Goal: Navigation & Orientation: Find specific page/section

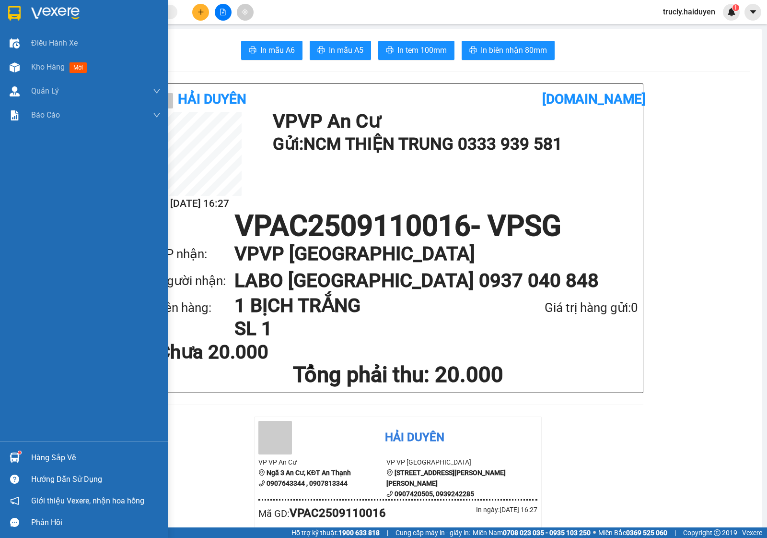
drag, startPoint x: 49, startPoint y: 65, endPoint x: 737, endPoint y: 3, distance: 690.0
click at [49, 65] on span "Kho hàng" at bounding box center [48, 66] width 34 height 9
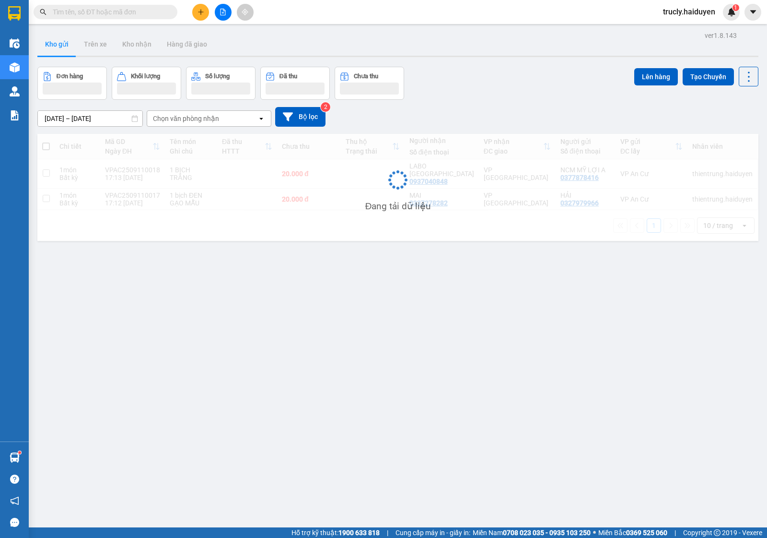
click at [692, 12] on span "trucly.haiduyen" at bounding box center [689, 12] width 68 height 12
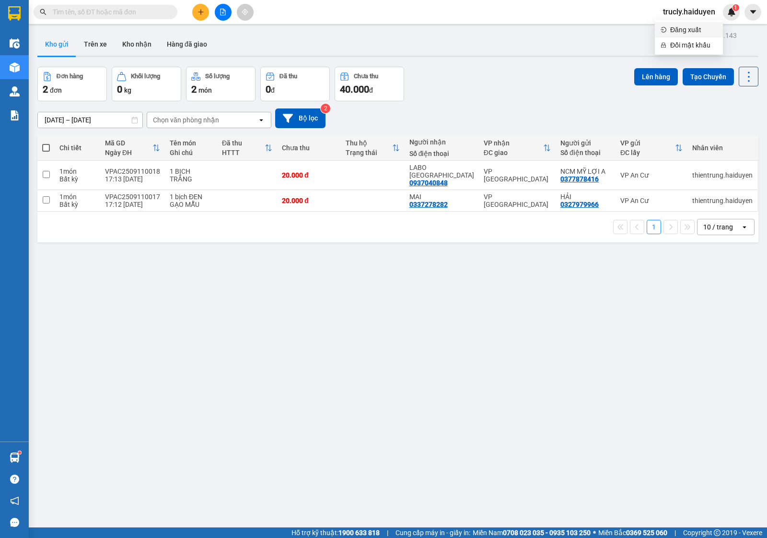
click at [678, 29] on span "Đăng xuất" at bounding box center [693, 29] width 47 height 11
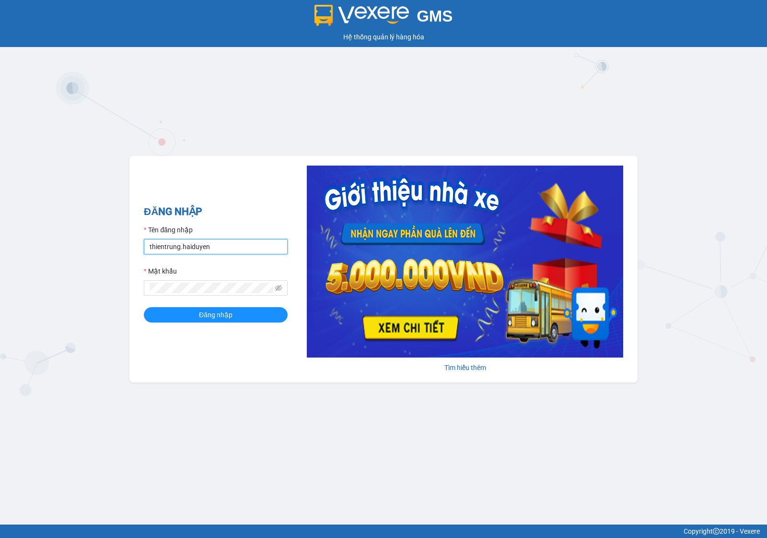
click at [234, 240] on input "thientrung.haiduyen" at bounding box center [216, 246] width 144 height 15
type input "nganac.haiduyen"
click at [201, 311] on span "Đăng nhập" at bounding box center [216, 314] width 34 height 11
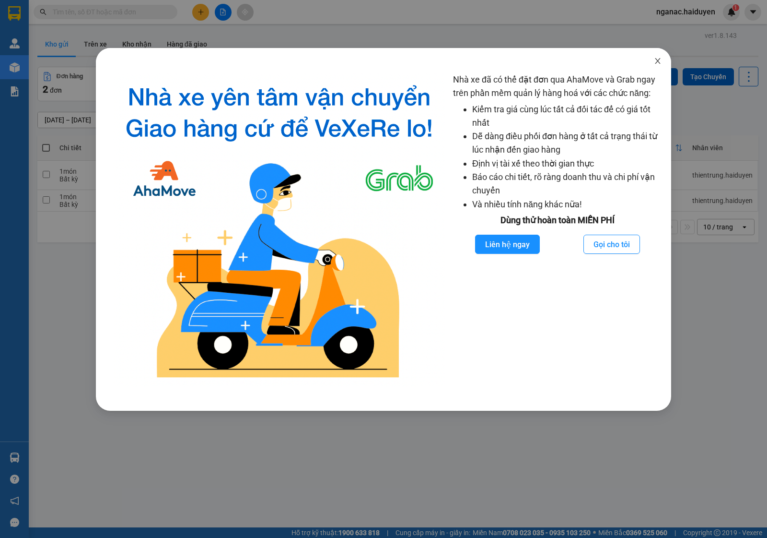
click at [655, 65] on icon "close" at bounding box center [658, 61] width 8 height 8
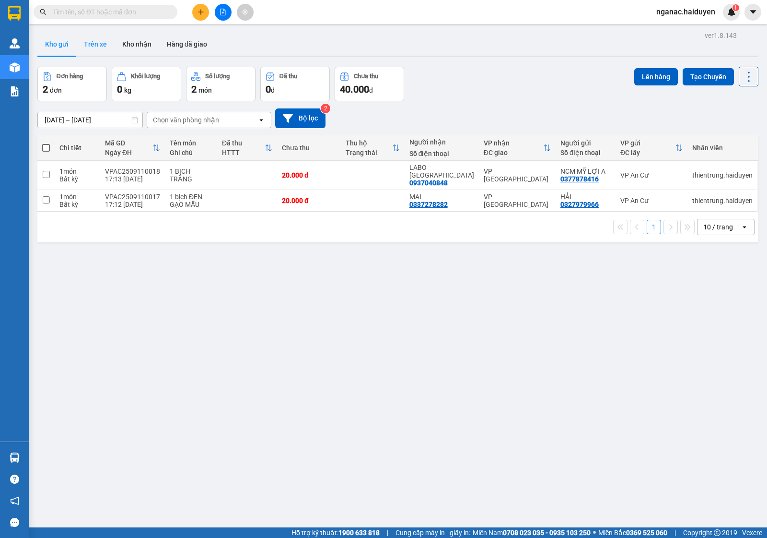
click at [101, 42] on button "Trên xe" at bounding box center [95, 44] width 38 height 23
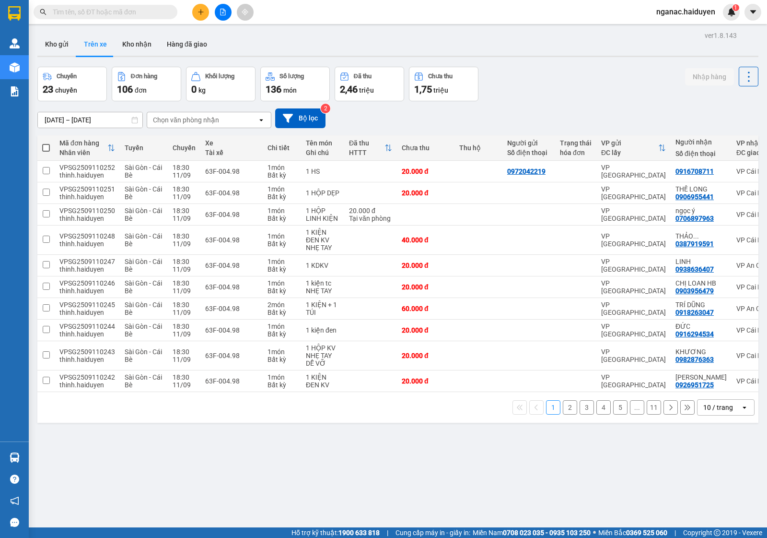
click at [189, 116] on div "Chọn văn phòng nhận" at bounding box center [186, 120] width 66 height 10
click at [189, 187] on div "VP An Cư" at bounding box center [208, 192] width 125 height 17
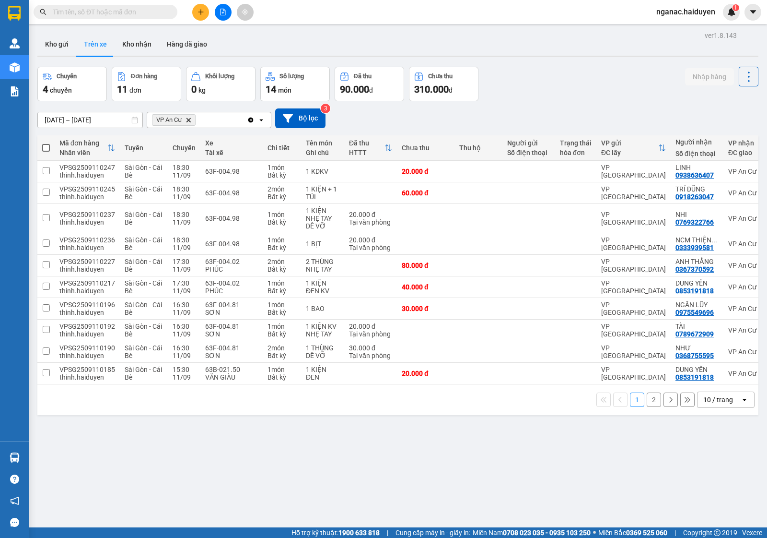
click at [647, 403] on button "2" at bounding box center [654, 399] width 14 height 14
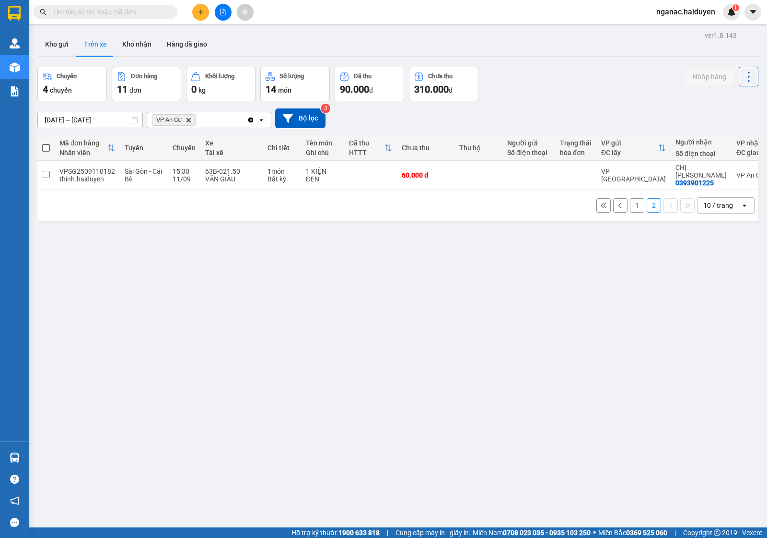
click at [630, 198] on button "1" at bounding box center [637, 205] width 14 height 14
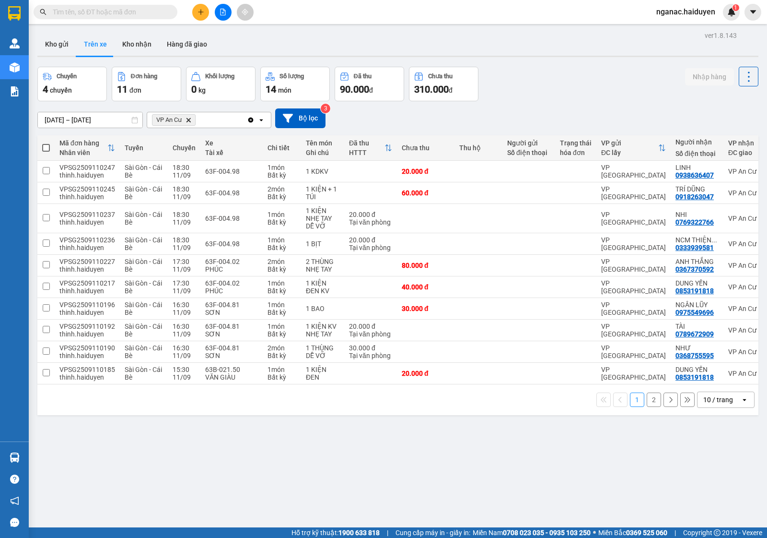
click at [86, 14] on input "text" at bounding box center [109, 12] width 113 height 11
click at [136, 41] on button "Kho nhận" at bounding box center [137, 44] width 45 height 23
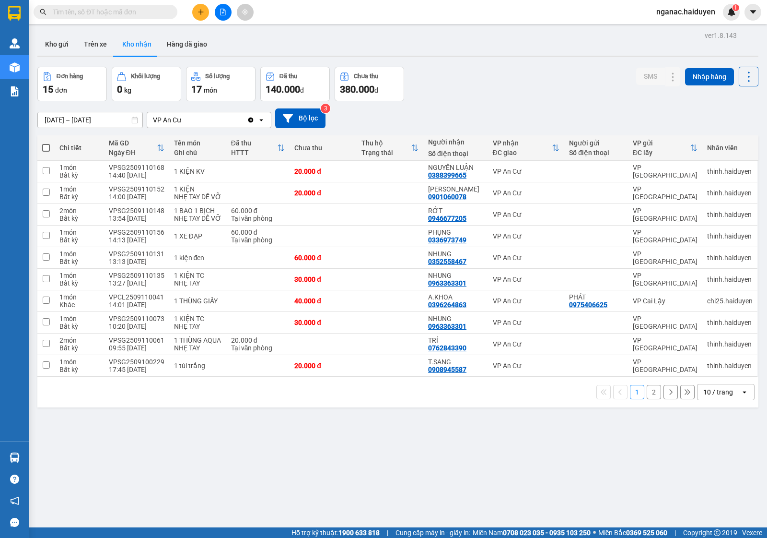
click at [647, 394] on button "2" at bounding box center [654, 392] width 14 height 14
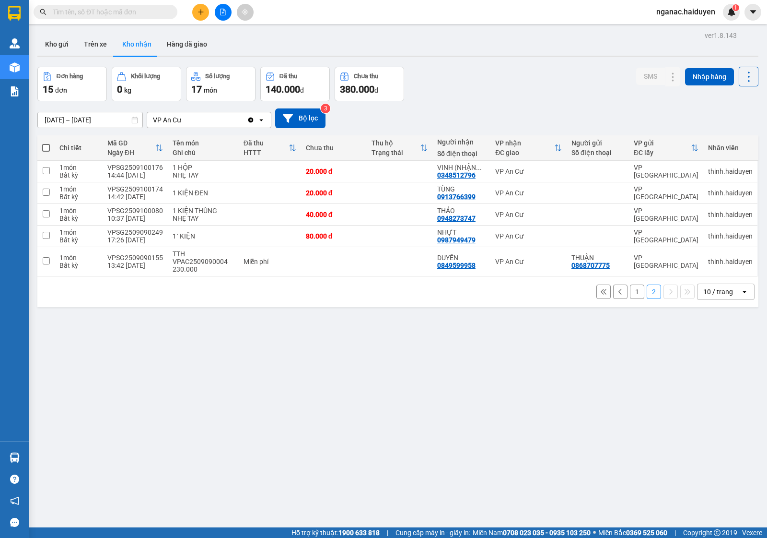
click at [630, 292] on button "1" at bounding box center [637, 291] width 14 height 14
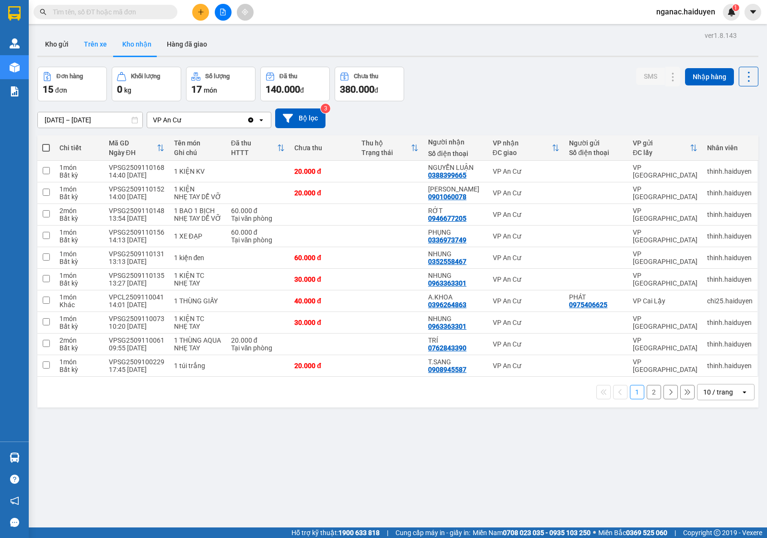
click at [91, 47] on button "Trên xe" at bounding box center [95, 44] width 38 height 23
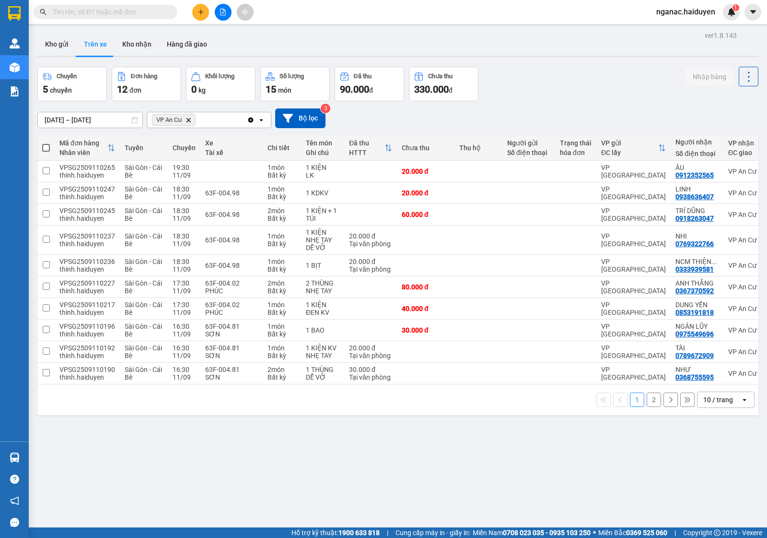
click at [647, 407] on button "2" at bounding box center [654, 399] width 14 height 14
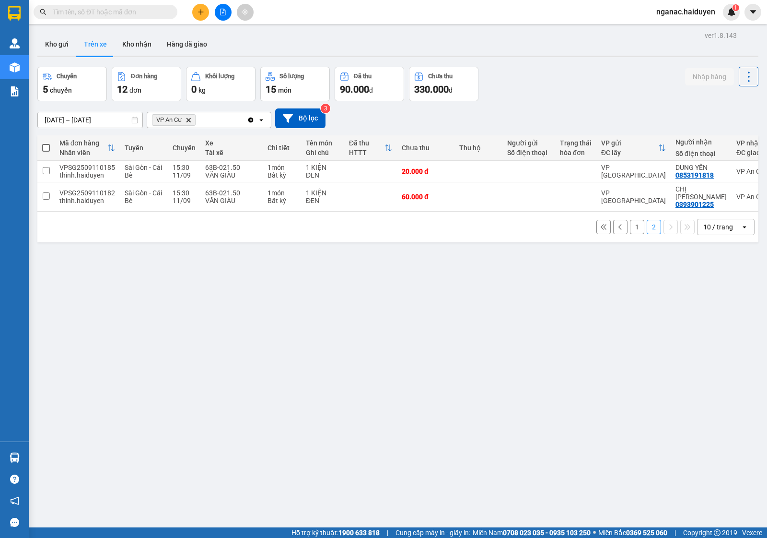
click at [630, 224] on button "1" at bounding box center [637, 227] width 14 height 14
